Goal: Information Seeking & Learning: Learn about a topic

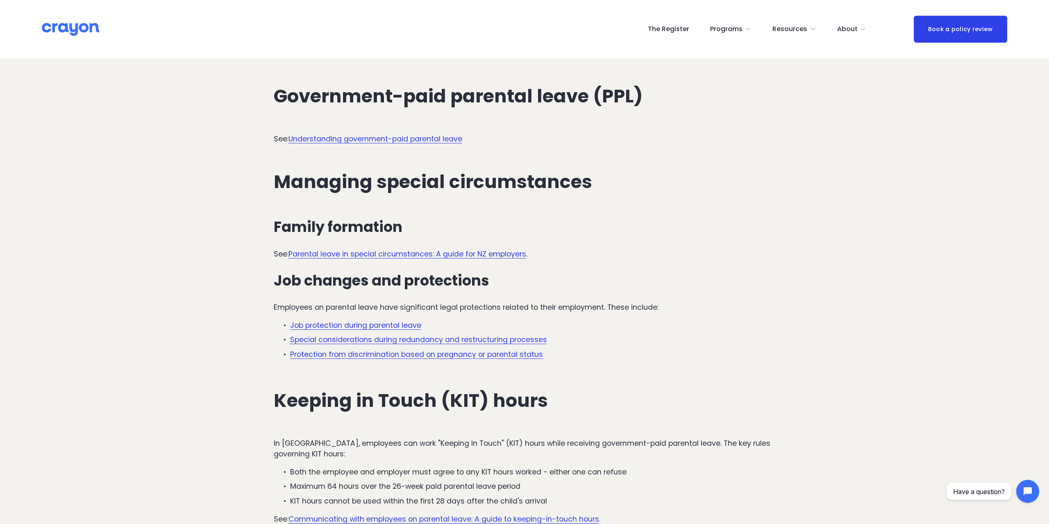
scroll to position [1630, 0]
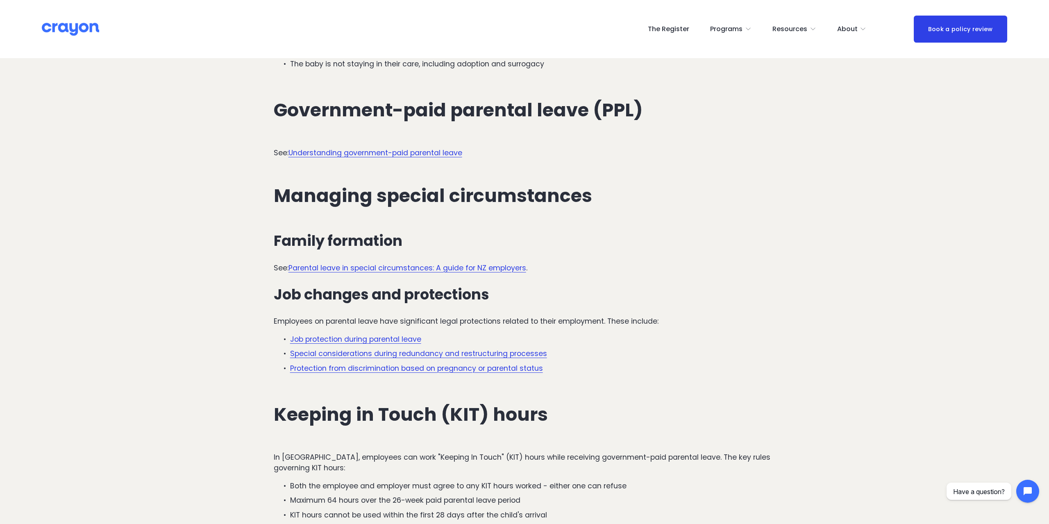
click at [419, 155] on link "Understanding government-paid parental leave" at bounding box center [376, 153] width 174 height 10
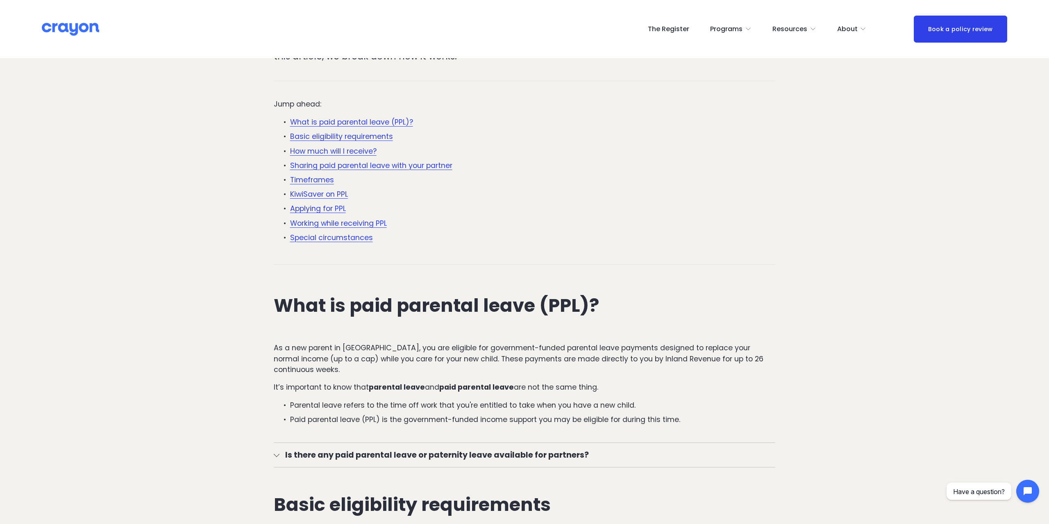
scroll to position [125, 0]
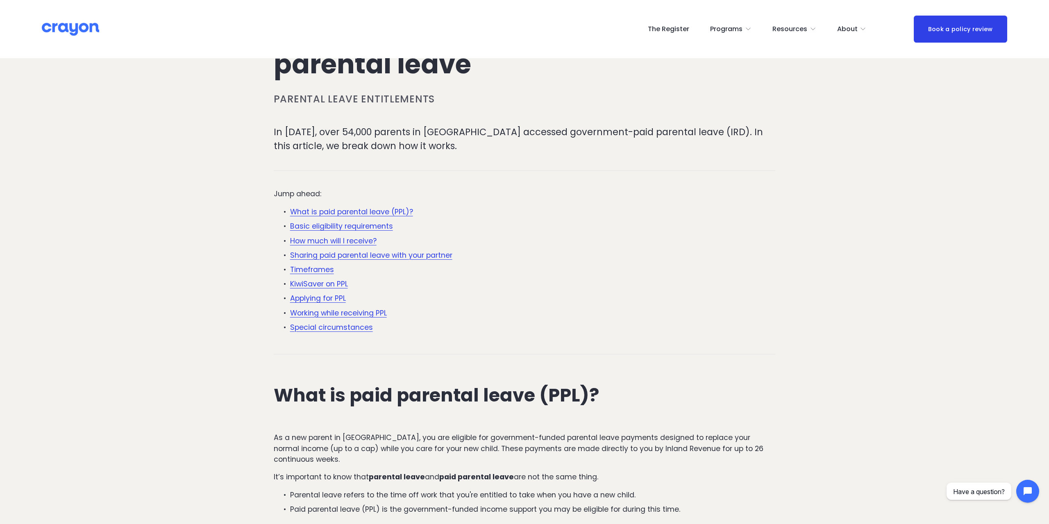
click at [351, 311] on link "Working while receiving PPL" at bounding box center [338, 313] width 97 height 10
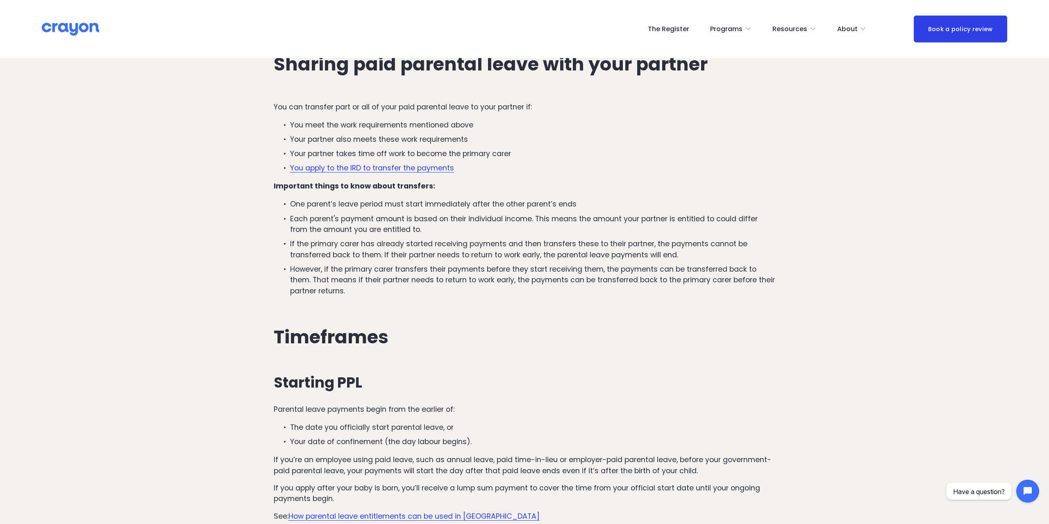
scroll to position [1593, 0]
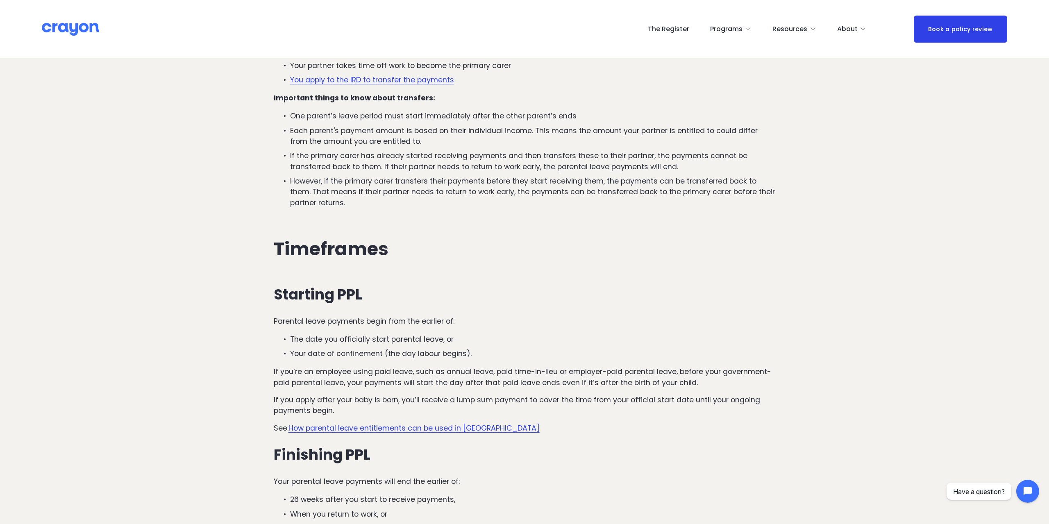
click at [361, 427] on link "How parental leave entitlements can be used in [GEOGRAPHIC_DATA]" at bounding box center [414, 428] width 251 height 10
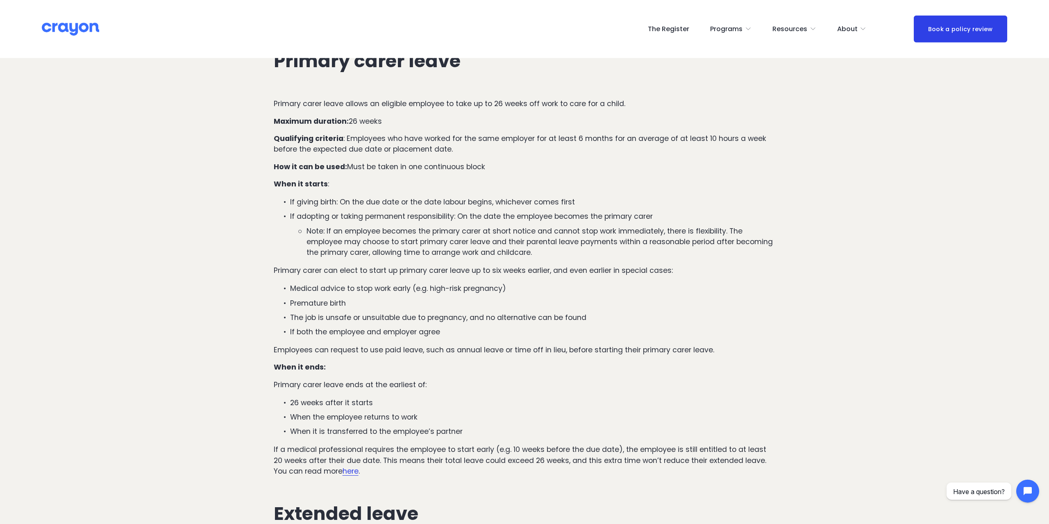
scroll to position [376, 0]
